Goal: Task Accomplishment & Management: Manage account settings

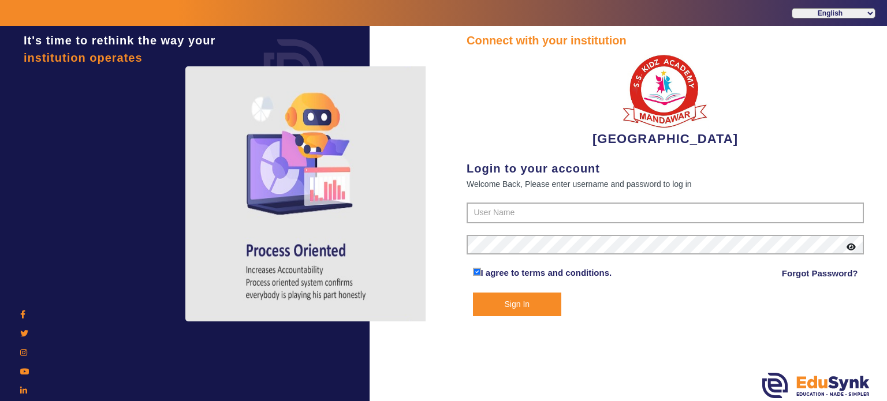
drag, startPoint x: 476, startPoint y: 199, endPoint x: 483, endPoint y: 213, distance: 15.5
click at [483, 213] on div "Connect with your institution [GEOGRAPHIC_DATA] Login to your account Welcome B…" at bounding box center [665, 174] width 397 height 285
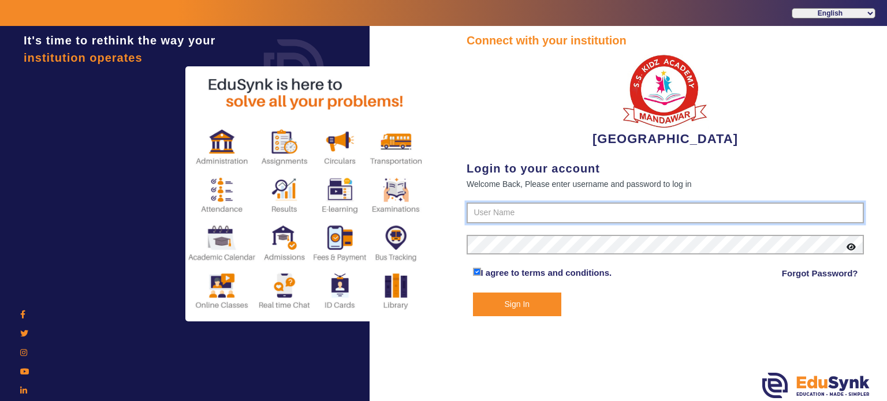
click at [483, 213] on input "text" at bounding box center [665, 213] width 397 height 21
type input "9928895959"
click at [473, 293] on button "Sign In" at bounding box center [517, 305] width 89 height 24
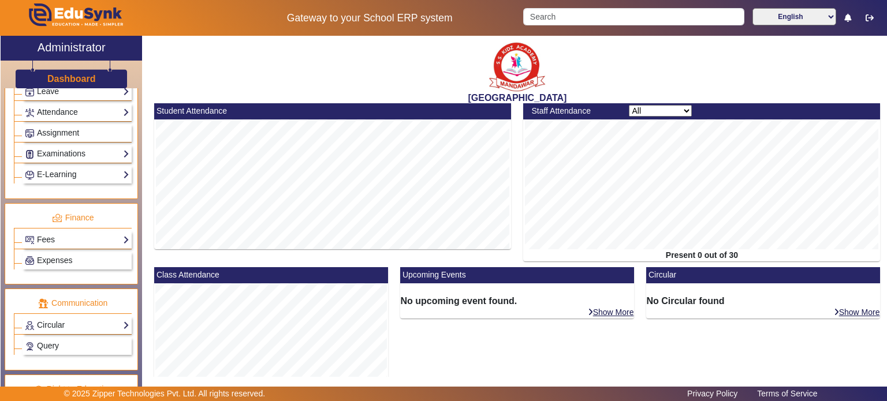
scroll to position [499, 0]
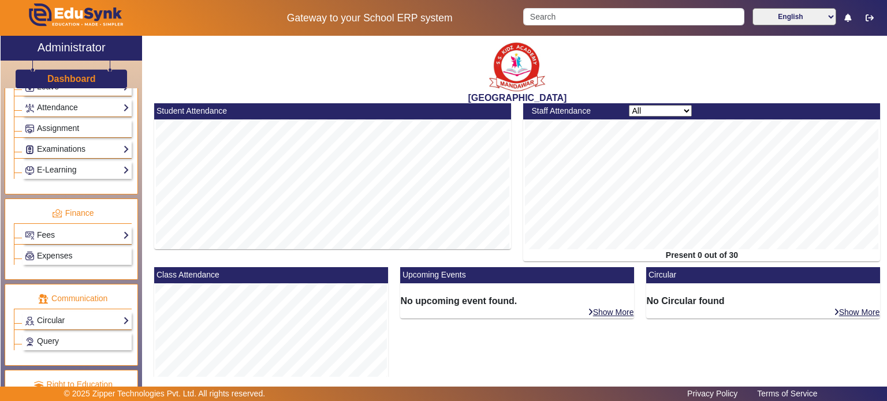
click at [62, 312] on div "Circular Compose Sent" at bounding box center [77, 321] width 109 height 18
click at [43, 345] on link "Sent" at bounding box center [39, 349] width 17 height 9
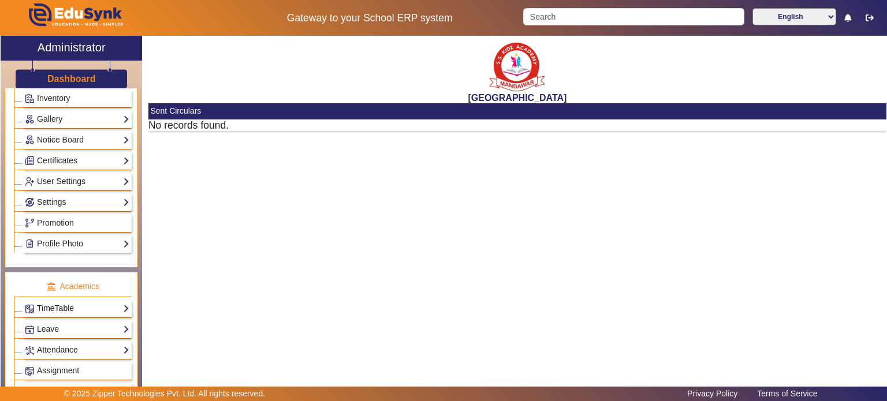
scroll to position [253, 0]
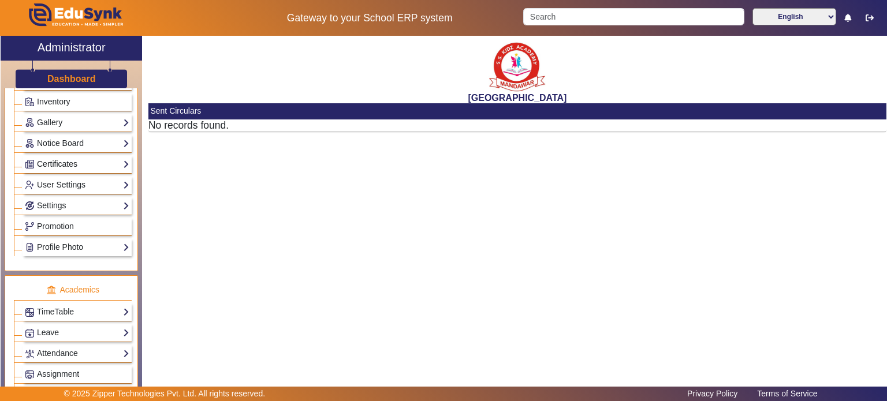
click at [85, 158] on link "Certificates" at bounding box center [77, 164] width 105 height 13
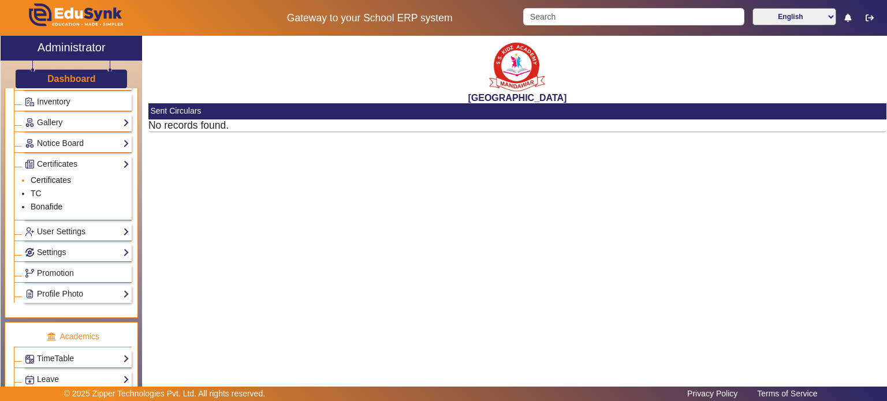
click at [61, 176] on link "Certificates" at bounding box center [51, 180] width 40 height 9
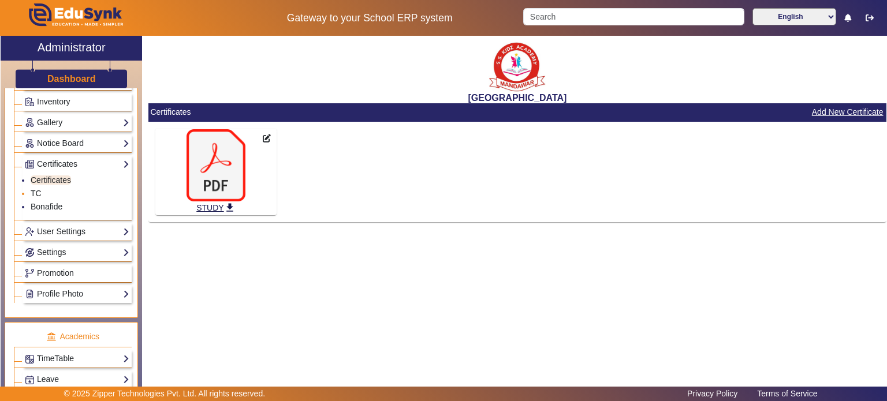
click at [35, 190] on link "TC" at bounding box center [36, 193] width 11 height 9
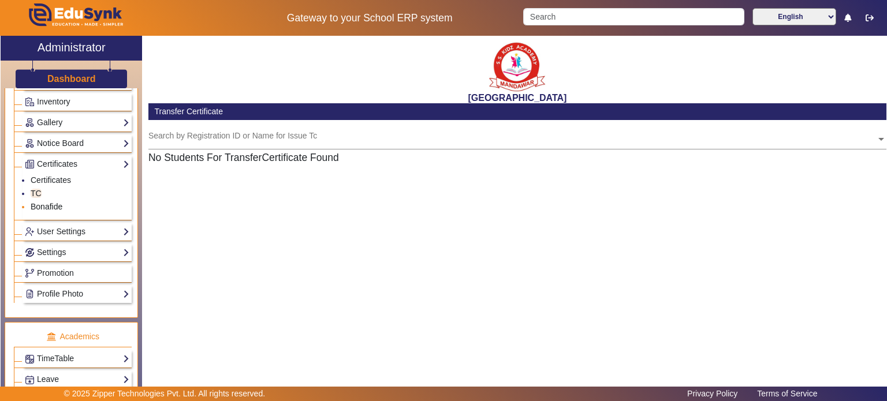
click at [48, 202] on link "Bonafide" at bounding box center [47, 206] width 32 height 9
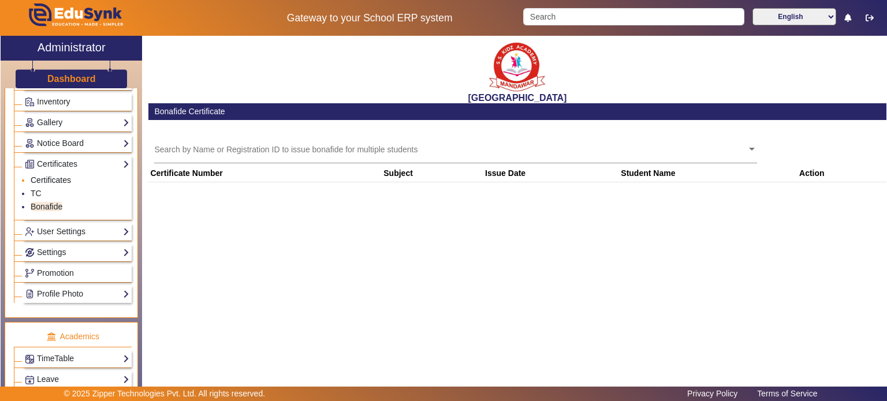
click at [60, 177] on link "Certificates" at bounding box center [51, 180] width 40 height 9
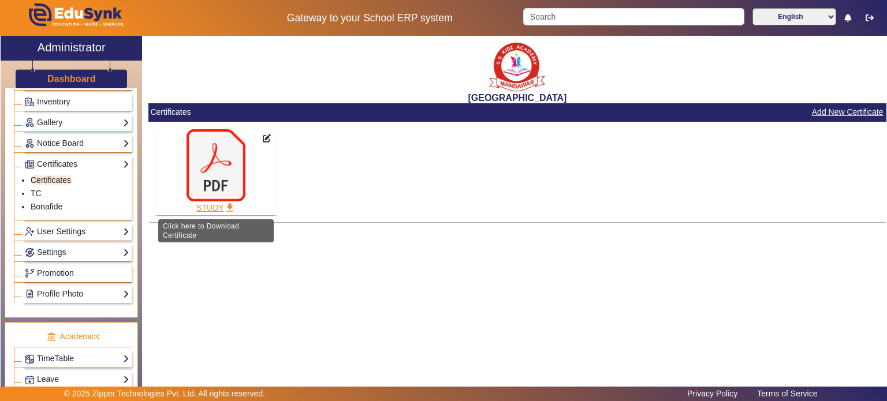
click at [218, 210] on link "STUDY get_app" at bounding box center [216, 208] width 59 height 13
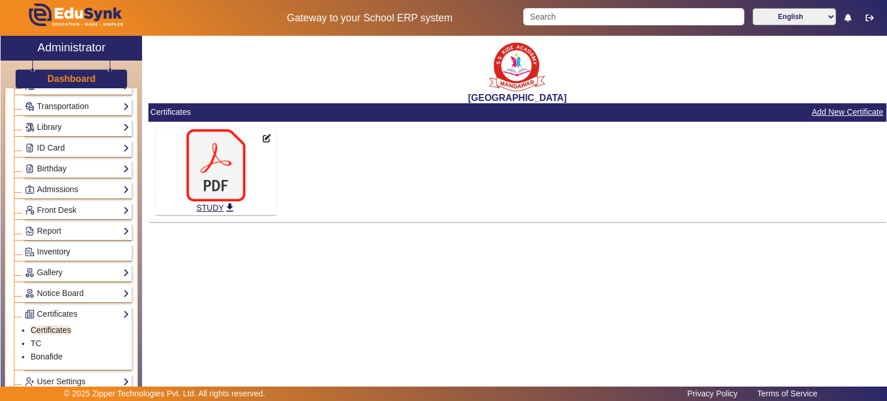
scroll to position [102, 0]
click at [69, 169] on link "Birthday" at bounding box center [77, 169] width 105 height 13
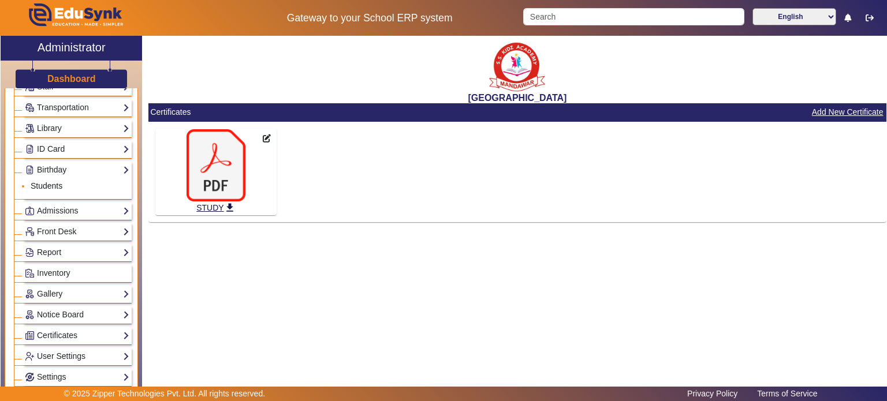
click at [58, 183] on link "Students" at bounding box center [47, 185] width 32 height 9
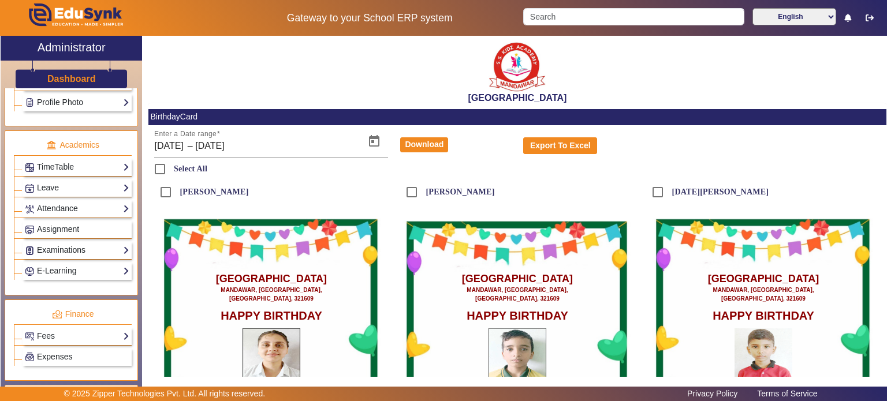
click at [64, 244] on link "Examinations" at bounding box center [77, 250] width 105 height 13
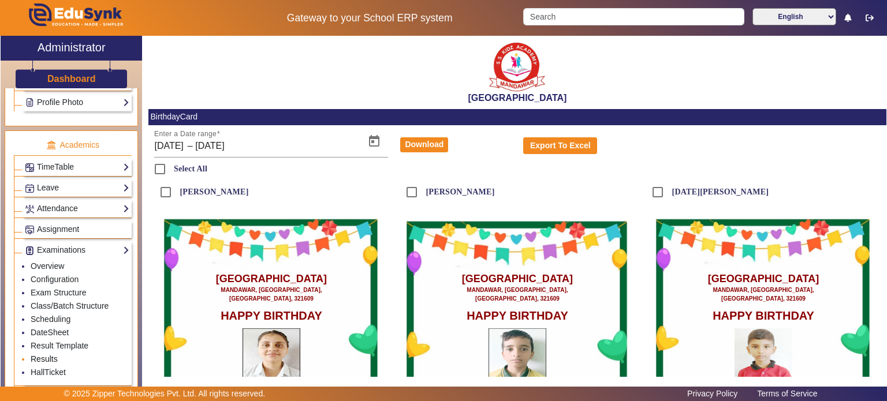
click at [50, 355] on link "Results" at bounding box center [44, 359] width 27 height 9
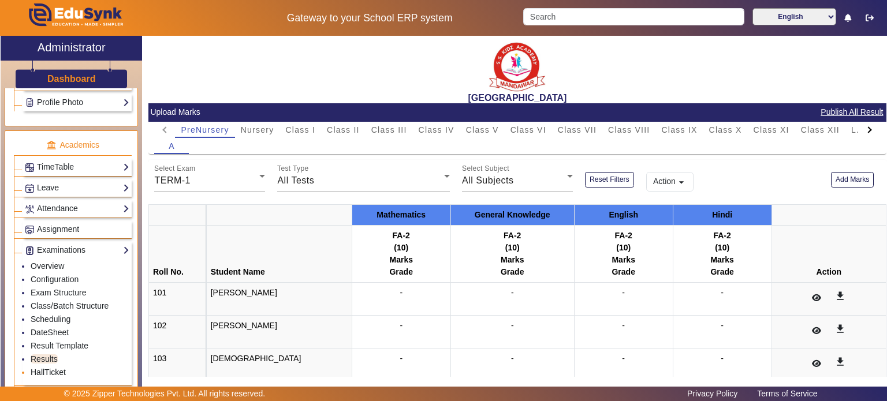
click at [51, 368] on link "HallTicket" at bounding box center [48, 372] width 35 height 9
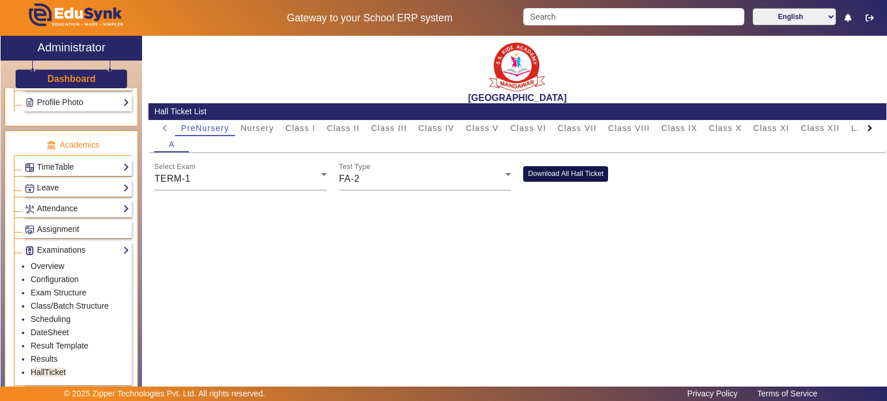
click at [555, 173] on button "Download All Hall Ticket" at bounding box center [565, 174] width 85 height 16
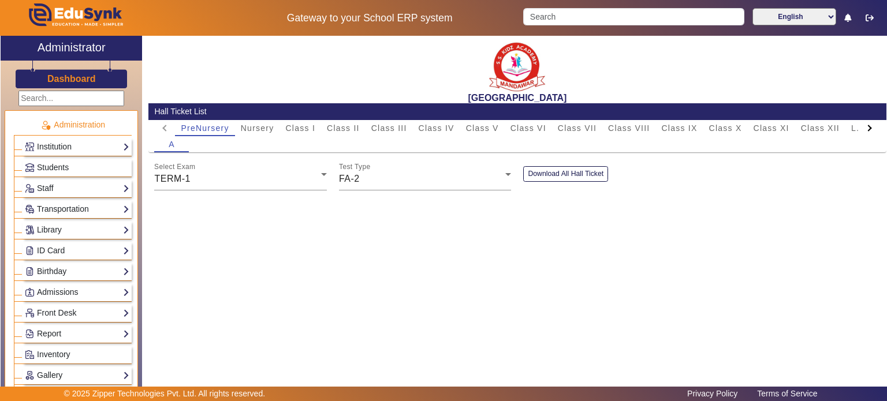
click at [83, 78] on h3 "Dashboard" at bounding box center [71, 78] width 49 height 11
